Goal: Information Seeking & Learning: Find specific fact

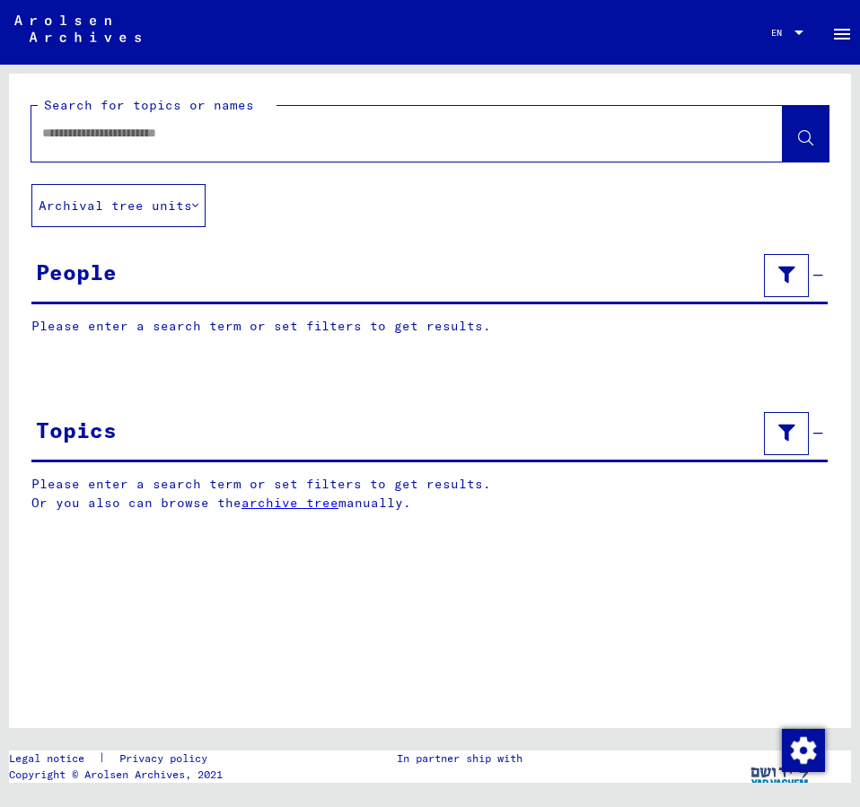
click at [69, 125] on input "text" at bounding box center [390, 133] width 697 height 19
type input "**********"
click at [807, 133] on icon at bounding box center [805, 138] width 15 height 15
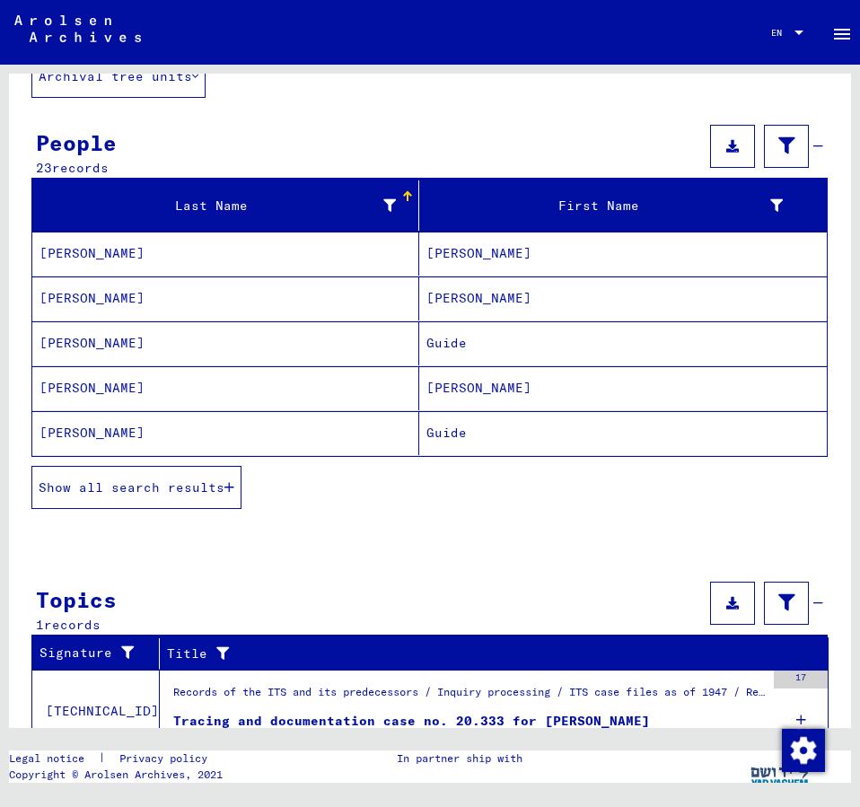
scroll to position [171, 0]
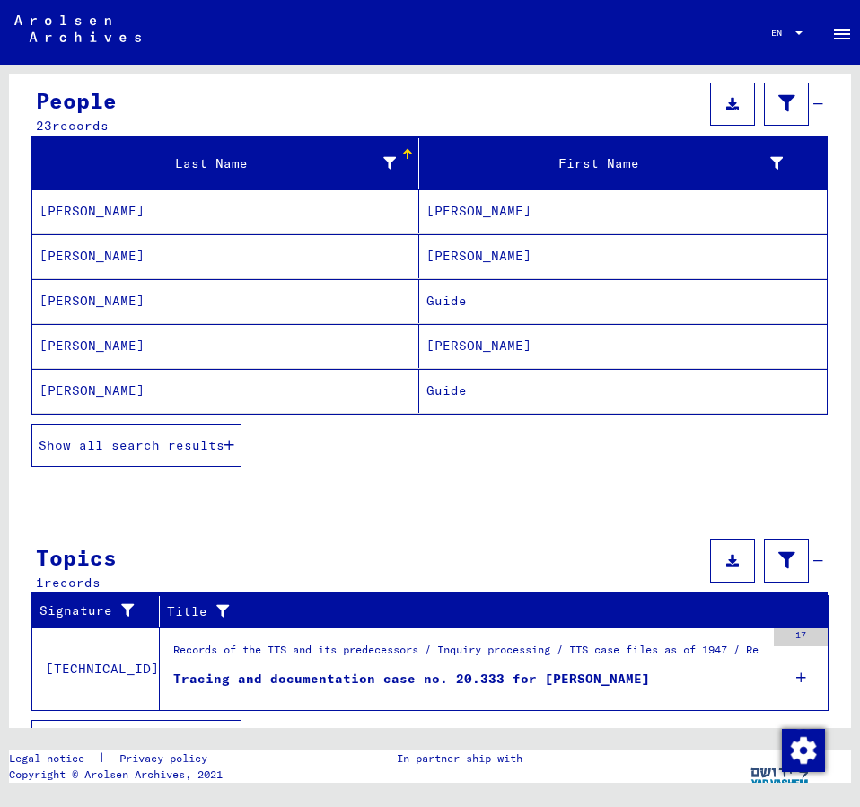
click at [186, 449] on span "Show all search results" at bounding box center [132, 445] width 186 height 16
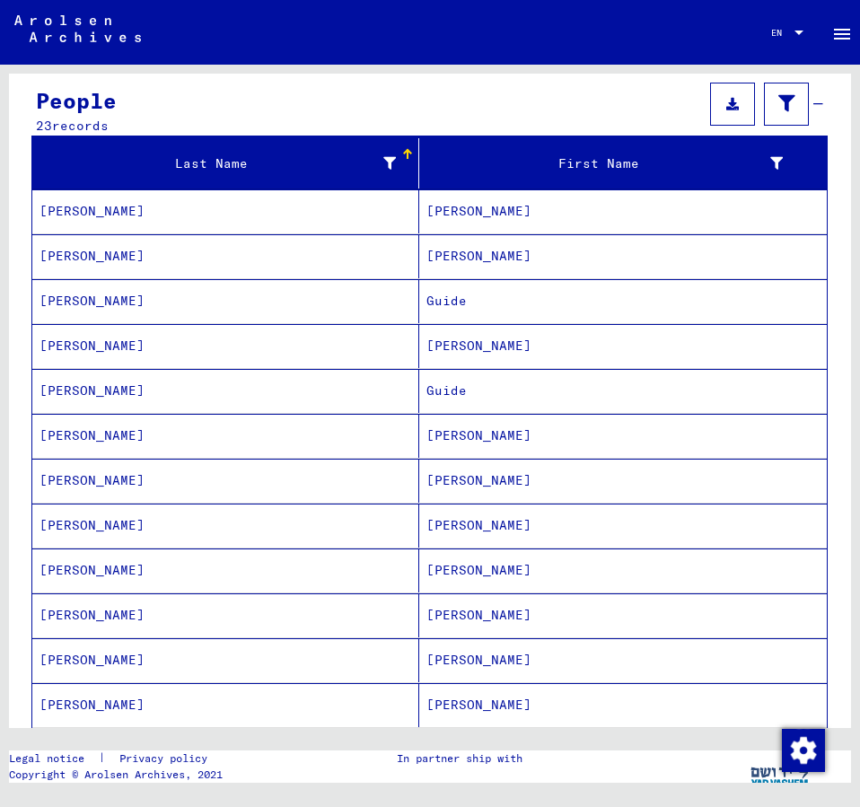
click at [443, 610] on mat-cell "[PERSON_NAME]" at bounding box center [622, 615] width 407 height 44
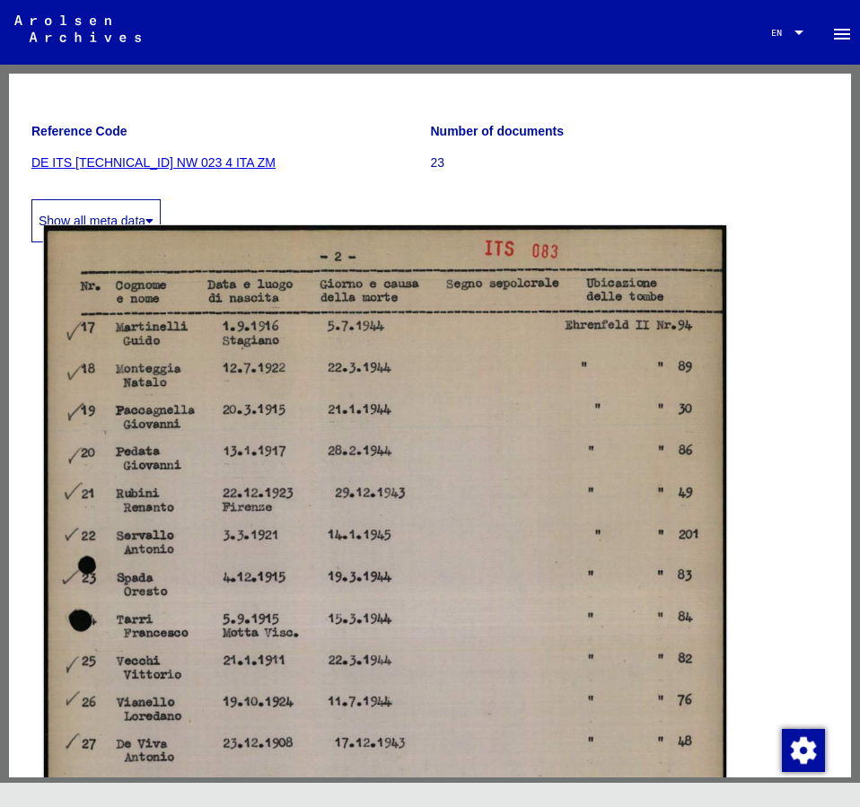
scroll to position [291, 0]
